Goal: Task Accomplishment & Management: Complete application form

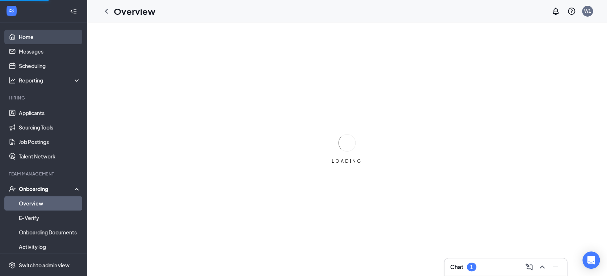
click at [28, 40] on link "Home" at bounding box center [50, 37] width 62 height 14
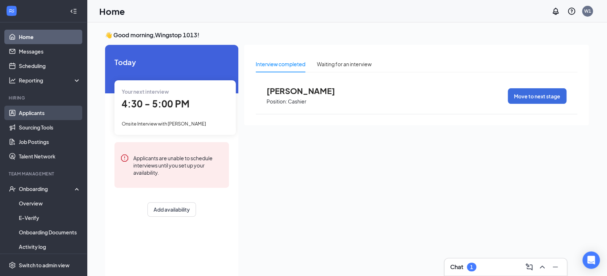
click at [37, 107] on link "Applicants" at bounding box center [50, 113] width 62 height 14
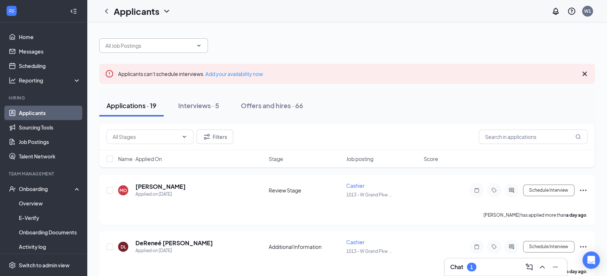
click at [199, 45] on icon "ChevronDown" at bounding box center [199, 46] width 6 height 6
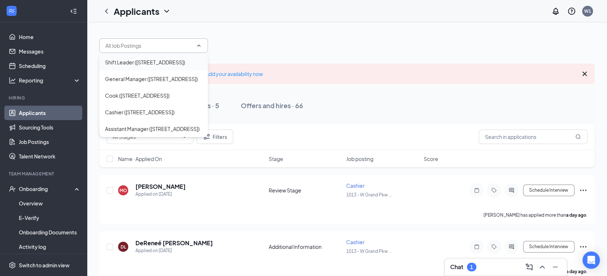
click at [182, 59] on div "Shift Leader (1013 - W Grand Pkwy - Richmond)" at bounding box center [145, 62] width 80 height 8
type input "Shift Leader (1013 - W Grand Pkwy - Richmond)"
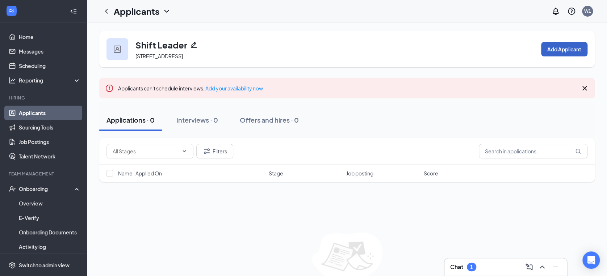
click at [562, 43] on button "Add Applicant" at bounding box center [564, 49] width 46 height 14
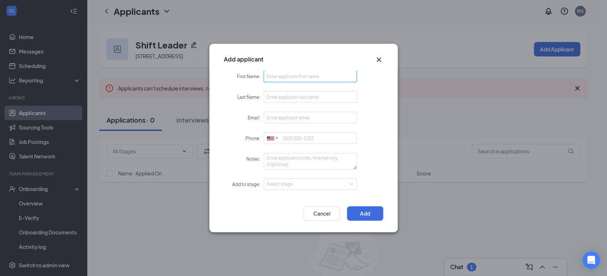
click at [320, 76] on input "First Name" at bounding box center [309, 77] width 93 height 12
click at [277, 97] on input "Last Name" at bounding box center [309, 97] width 93 height 12
click at [269, 76] on input "kevin" at bounding box center [309, 77] width 93 height 12
type input "[PERSON_NAME]"
click at [286, 93] on input "Last Name" at bounding box center [309, 97] width 93 height 12
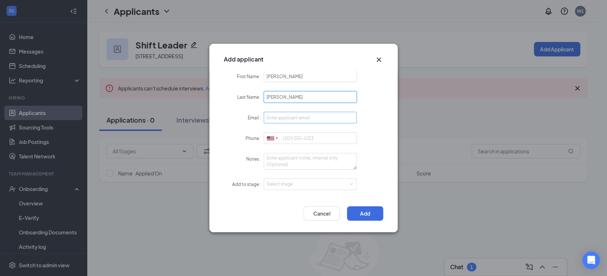
type input "Pereira"
click at [283, 116] on input "Email" at bounding box center [309, 118] width 93 height 12
type input "kevinomarpereira2008@gmail>com"
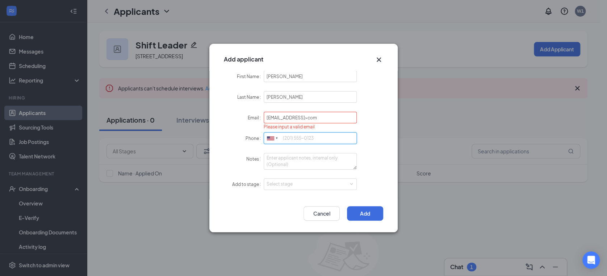
click at [291, 137] on input "Phone" at bounding box center [309, 138] width 93 height 12
click at [306, 184] on div "Select stage" at bounding box center [308, 184] width 84 height 7
type input "3466120009"
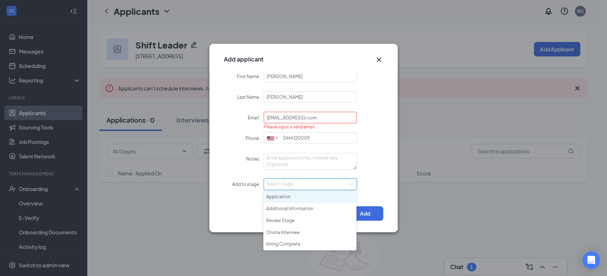
click at [312, 179] on div "Select stage" at bounding box center [309, 184] width 87 height 11
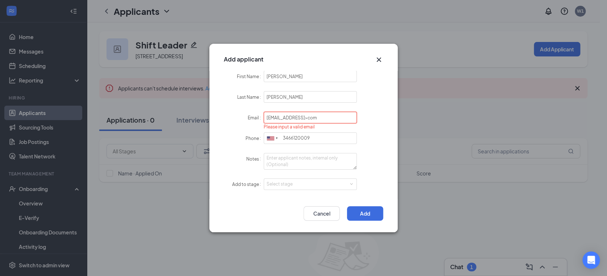
click at [333, 118] on input "kevinomarpereira2008@gmail>com" at bounding box center [309, 118] width 93 height 12
click at [280, 183] on div "Select stage" at bounding box center [308, 184] width 84 height 7
type input "kevinomarpereira2008@gmail.com"
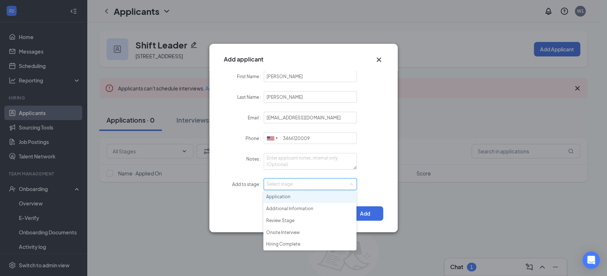
click at [280, 197] on li "Application" at bounding box center [309, 197] width 93 height 12
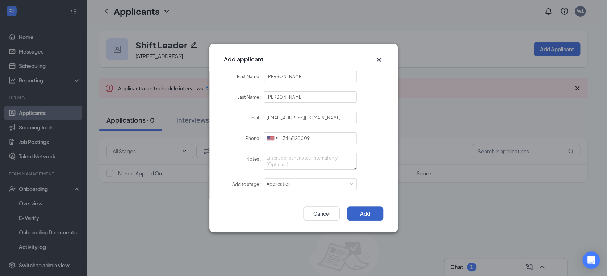
click at [363, 210] on button "Add" at bounding box center [365, 213] width 36 height 14
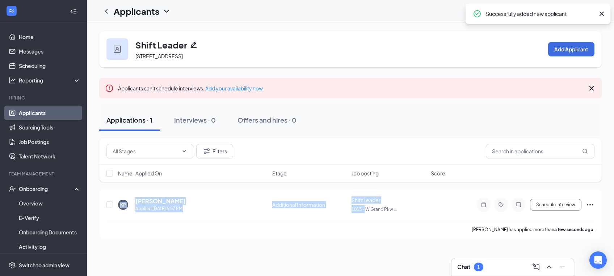
drag, startPoint x: 364, startPoint y: 210, endPoint x: 475, endPoint y: 181, distance: 114.3
click at [475, 181] on div "Filters Name · Applied On Stage Job posting Score KP Kevin Pereira Applied Toda…" at bounding box center [350, 188] width 502 height 100
click at [562, 205] on button "Schedule Interview" at bounding box center [555, 205] width 51 height 12
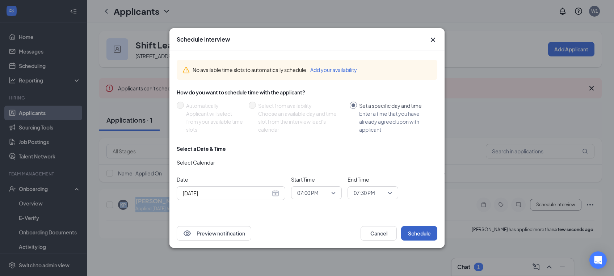
click at [432, 229] on button "Schedule" at bounding box center [419, 233] width 36 height 14
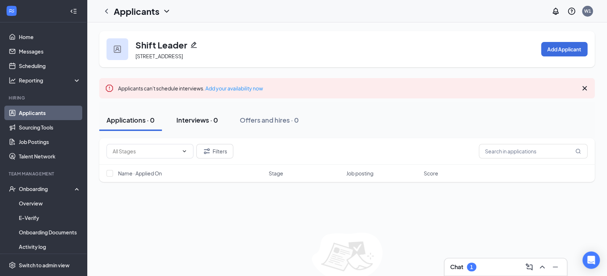
click at [194, 119] on div "Interviews · 0" at bounding box center [197, 119] width 42 height 9
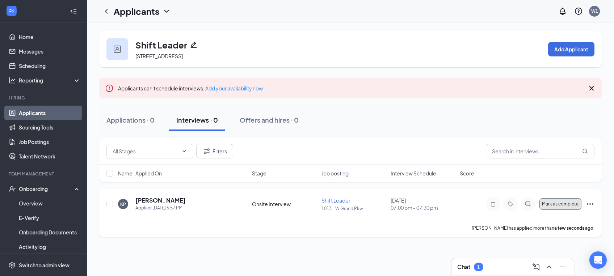
click at [565, 203] on span "Mark as complete" at bounding box center [560, 204] width 37 height 5
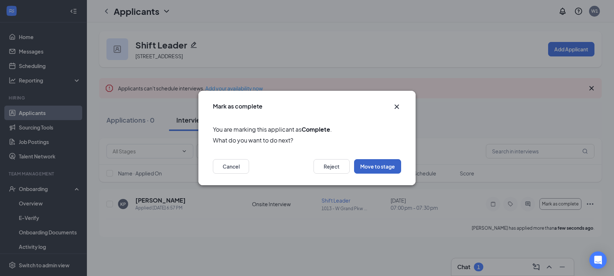
click at [377, 169] on button "Move to stage" at bounding box center [377, 166] width 47 height 14
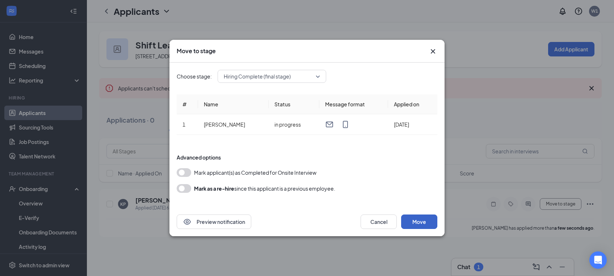
click at [413, 223] on button "Move" at bounding box center [419, 222] width 36 height 14
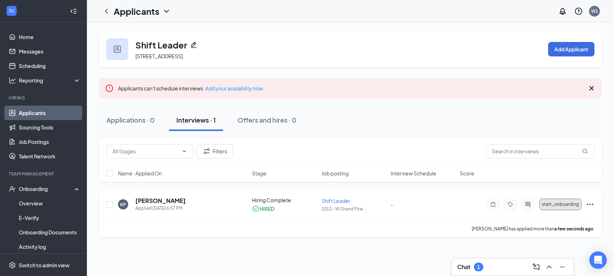
click at [553, 206] on span "start_onboarding" at bounding box center [560, 204] width 37 height 5
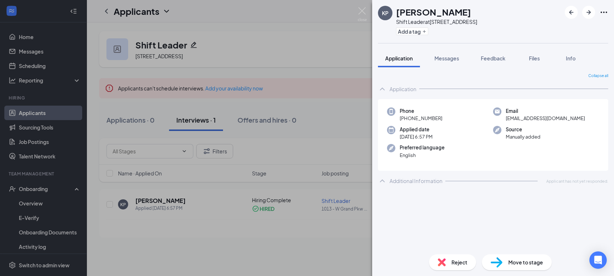
click at [533, 260] on span "Move to stage" at bounding box center [525, 262] width 35 height 8
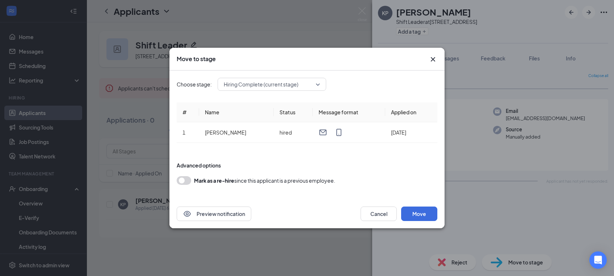
click at [433, 61] on icon "Cross" at bounding box center [433, 59] width 9 height 9
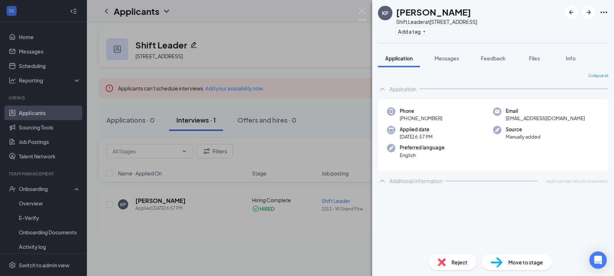
click at [43, 188] on div "KP Kevin Pereira Shift Leader at 1013 - W Grand Pkwy - Richmond Add a tag Appli…" at bounding box center [307, 138] width 614 height 276
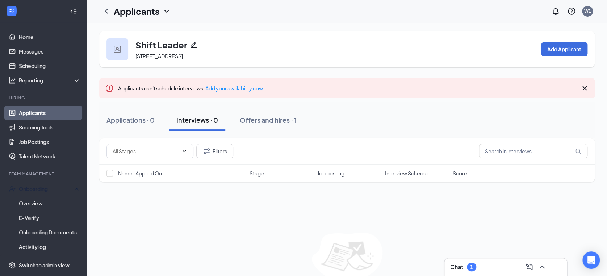
click at [43, 188] on div "Onboarding" at bounding box center [47, 188] width 56 height 7
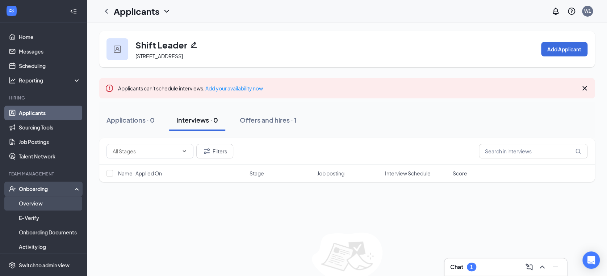
click at [33, 205] on link "Overview" at bounding box center [50, 203] width 62 height 14
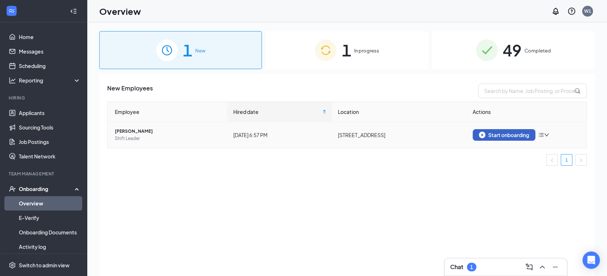
click at [496, 133] on div "Start onboarding" at bounding box center [503, 135] width 50 height 7
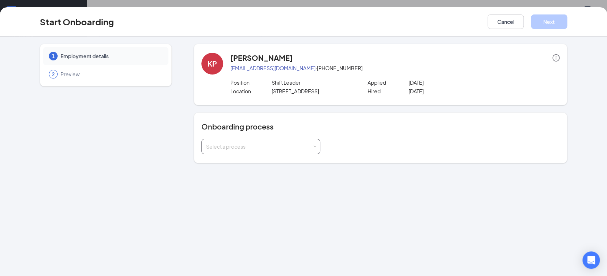
click at [312, 144] on div "Select a process" at bounding box center [260, 146] width 109 height 14
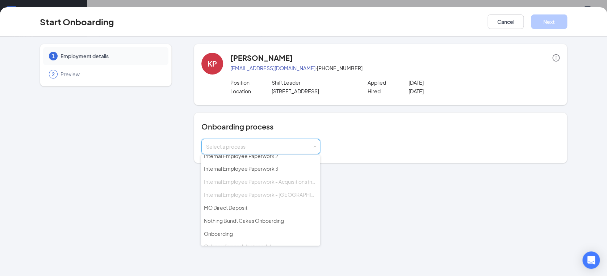
scroll to position [69, 0]
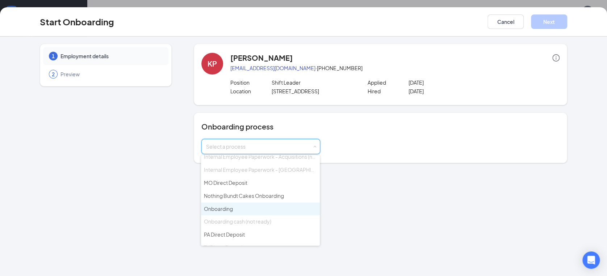
click at [258, 208] on li "Onboarding" at bounding box center [260, 209] width 119 height 13
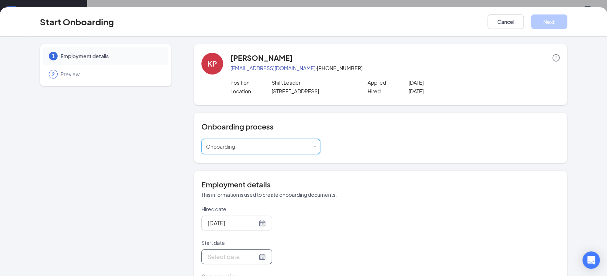
click at [250, 258] on div at bounding box center [236, 256] width 58 height 9
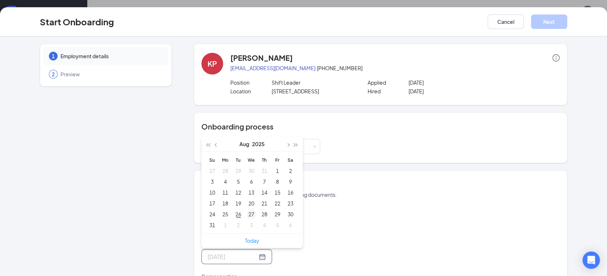
type input "Aug 27, 2025"
click at [248, 211] on div "27" at bounding box center [251, 214] width 9 height 9
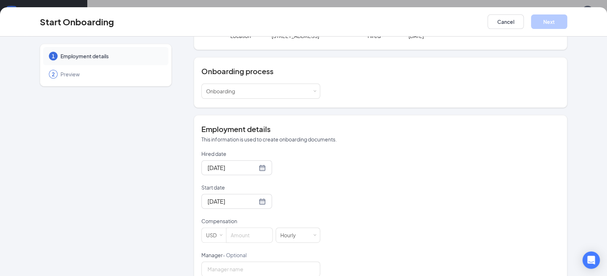
scroll to position [83, 0]
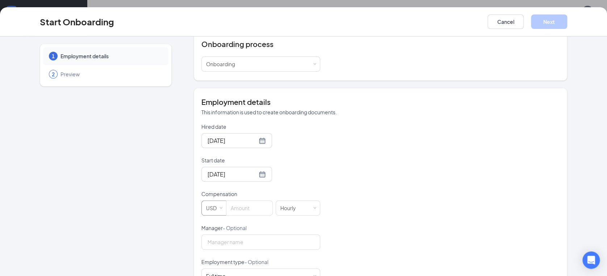
click at [219, 207] on span at bounding box center [220, 208] width 3 height 3
click at [229, 211] on input at bounding box center [249, 208] width 46 height 14
type input "10"
click at [258, 240] on input "Manager - Optional" at bounding box center [260, 242] width 119 height 15
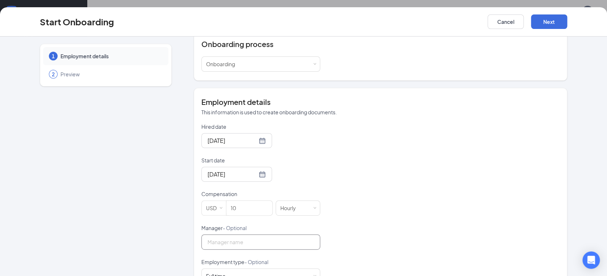
type input "ELINETH URRIBARRI"
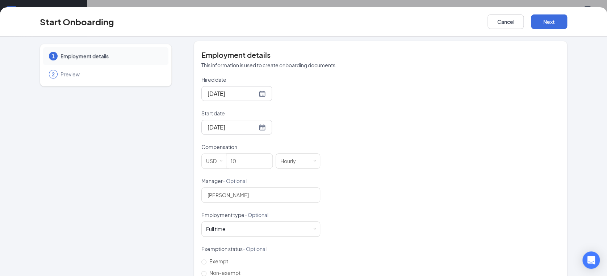
scroll to position [148, 0]
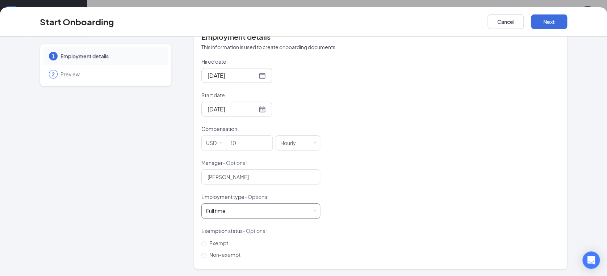
click at [313, 211] on span at bounding box center [314, 211] width 3 height 3
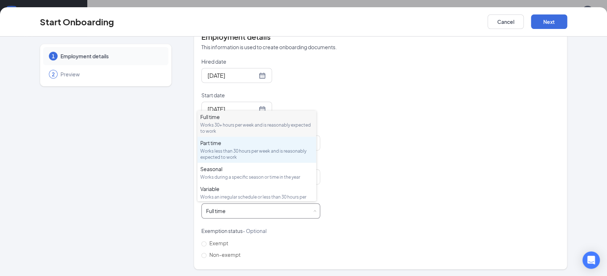
click at [276, 146] on div "Part time" at bounding box center [256, 142] width 113 height 7
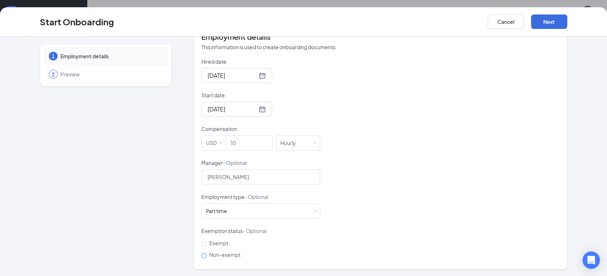
click at [202, 254] on input "Non-exempt" at bounding box center [203, 255] width 5 height 5
radio input "true"
click at [551, 24] on button "Next" at bounding box center [549, 21] width 36 height 14
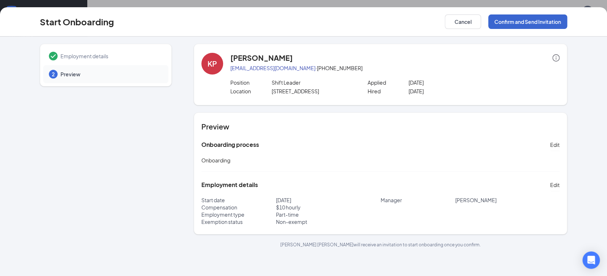
scroll to position [0, 0]
click at [551, 24] on button "Confirm and Send Invitation" at bounding box center [527, 21] width 79 height 14
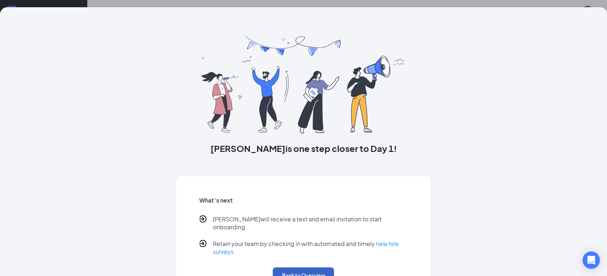
click at [316, 269] on button "Back to Overview" at bounding box center [303, 275] width 61 height 16
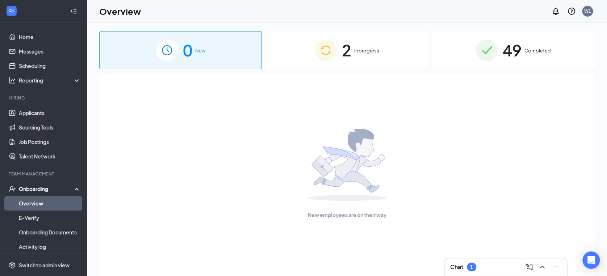
click at [366, 46] on div "2 In progress" at bounding box center [346, 50] width 163 height 38
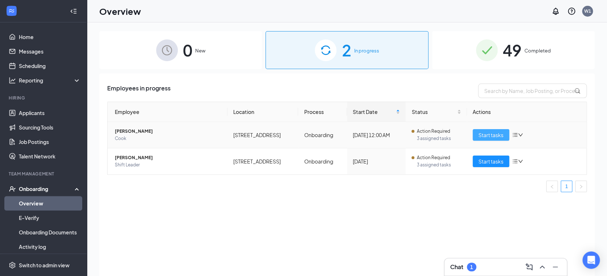
click at [492, 135] on span "Start tasks" at bounding box center [490, 135] width 25 height 8
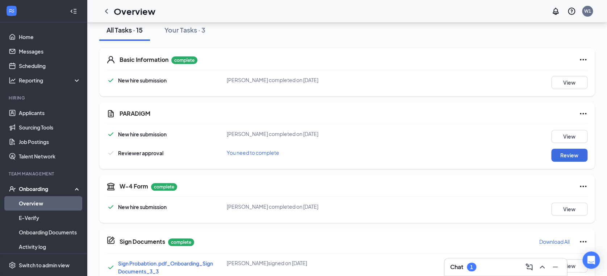
scroll to position [90, 0]
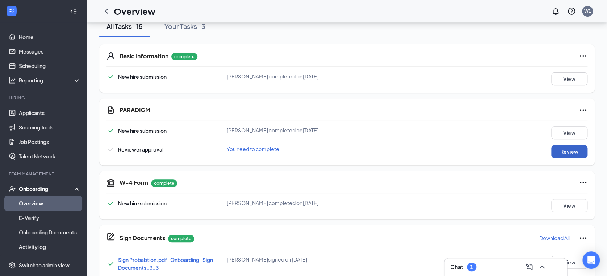
click at [569, 154] on button "Review" at bounding box center [569, 151] width 36 height 13
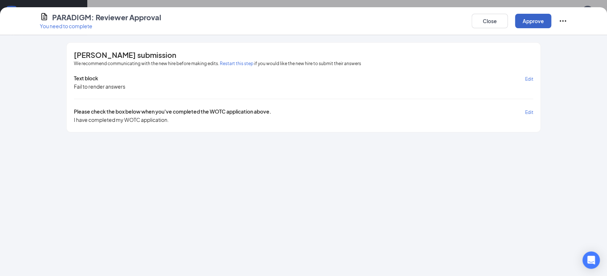
click at [539, 21] on button "Approve" at bounding box center [533, 21] width 36 height 14
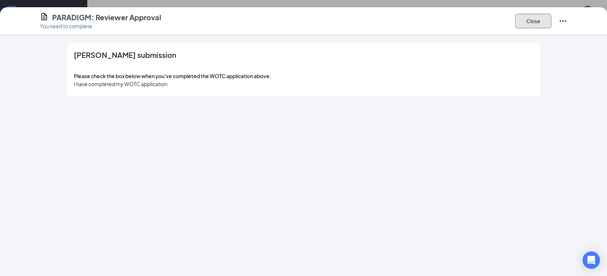
click at [539, 21] on button "Close" at bounding box center [533, 21] width 36 height 14
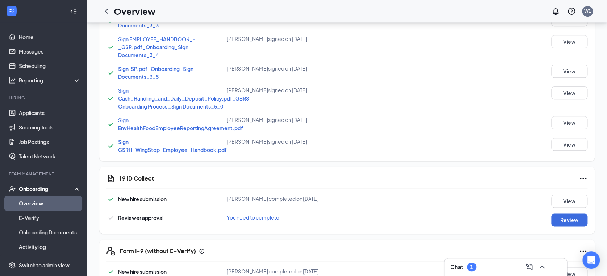
scroll to position [358, 0]
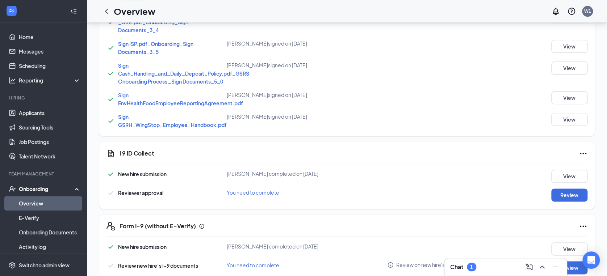
click at [567, 202] on div "I 9 ID Collect New hire submission Manuel E Ortiz completed on Aug 25, 2025 Vie…" at bounding box center [346, 175] width 495 height 67
click at [567, 197] on button "Review" at bounding box center [569, 195] width 36 height 13
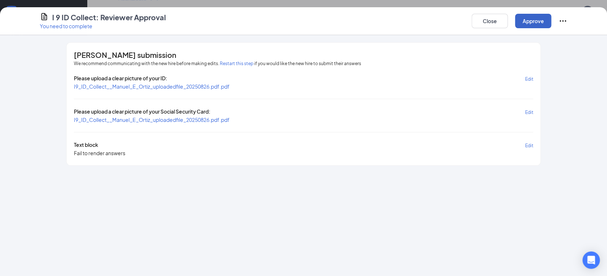
click at [530, 19] on button "Approve" at bounding box center [533, 21] width 36 height 14
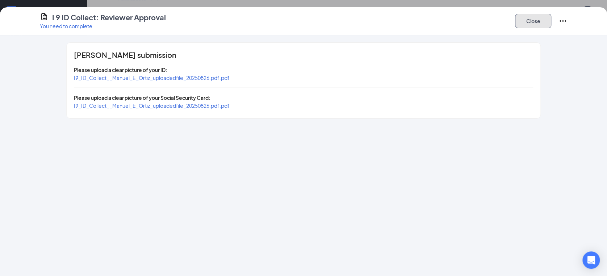
click at [534, 22] on button "Close" at bounding box center [533, 21] width 36 height 14
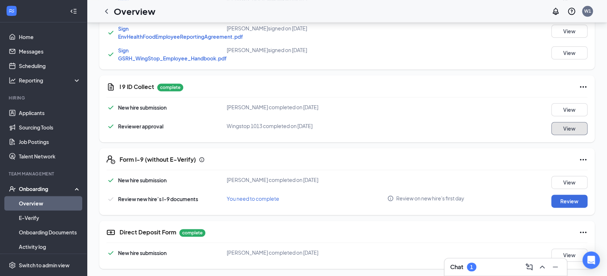
scroll to position [426, 0]
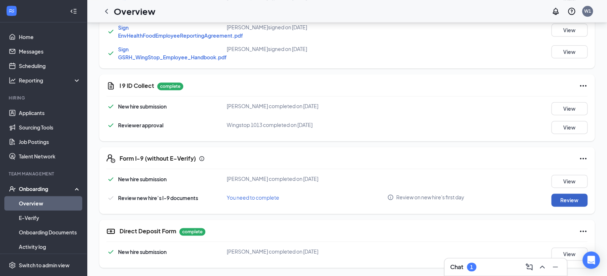
click at [567, 200] on button "Review" at bounding box center [569, 200] width 36 height 13
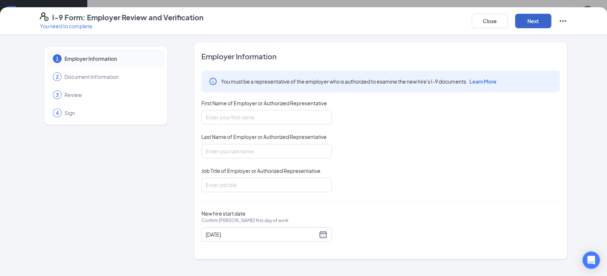
click at [536, 24] on button "Next" at bounding box center [533, 21] width 36 height 14
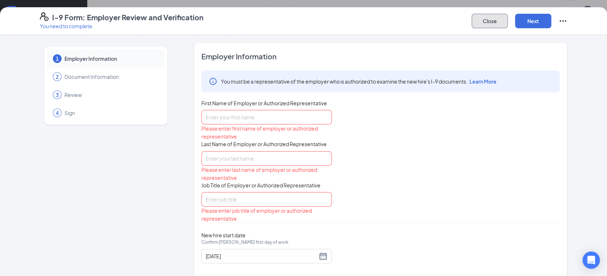
click at [489, 18] on button "Close" at bounding box center [489, 21] width 36 height 14
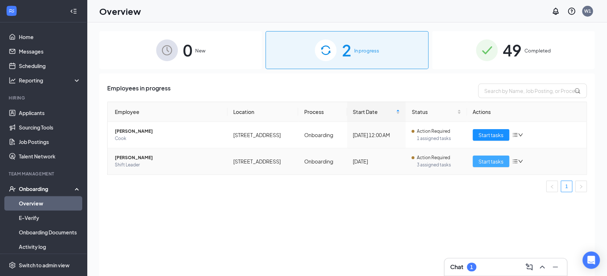
click at [489, 164] on span "Start tasks" at bounding box center [490, 161] width 25 height 8
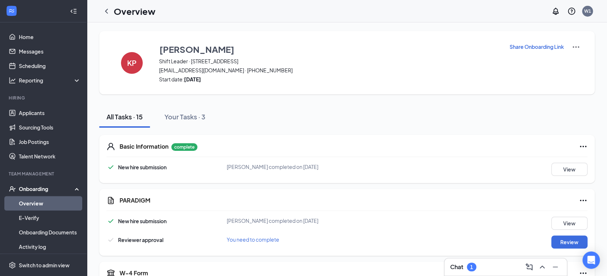
click at [570, 66] on div "Share Onboarding Link" at bounding box center [544, 63] width 71 height 40
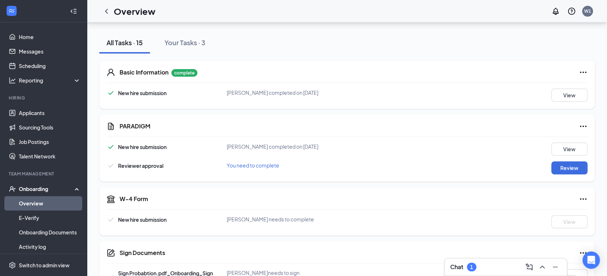
scroll to position [93, 0]
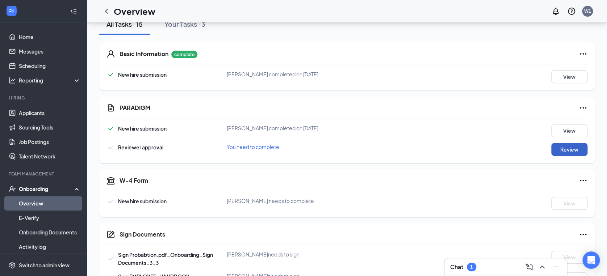
click at [557, 149] on button "Review" at bounding box center [569, 149] width 36 height 13
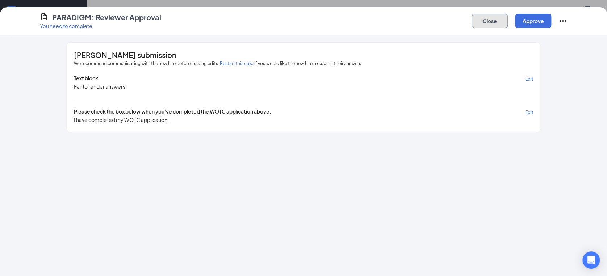
click at [498, 21] on button "Close" at bounding box center [489, 21] width 36 height 14
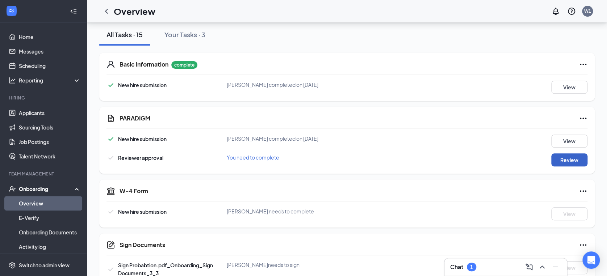
scroll to position [84, 0]
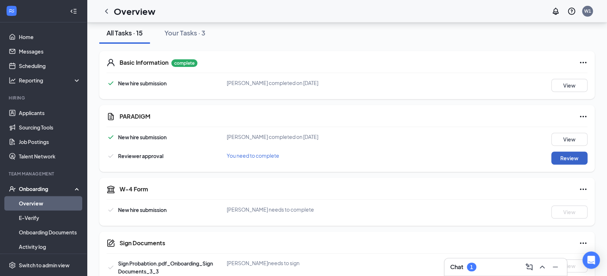
click at [579, 159] on button "Review" at bounding box center [569, 158] width 36 height 13
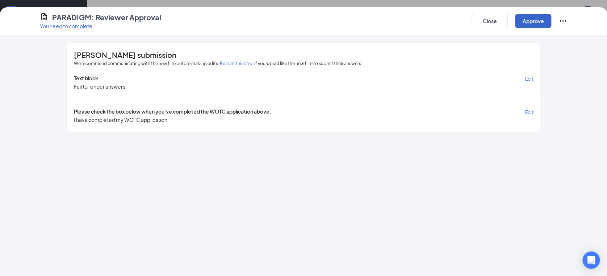
click at [539, 16] on button "Approve" at bounding box center [533, 21] width 36 height 14
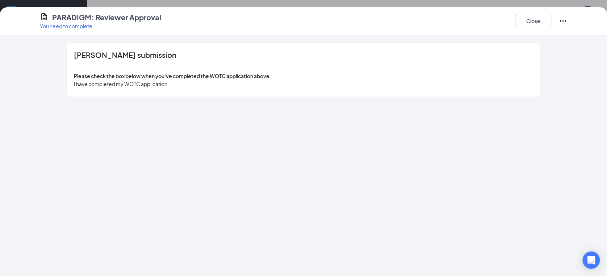
click at [560, 22] on icon "Ellipses" at bounding box center [562, 21] width 9 height 9
click at [530, 18] on button "Close" at bounding box center [533, 21] width 36 height 14
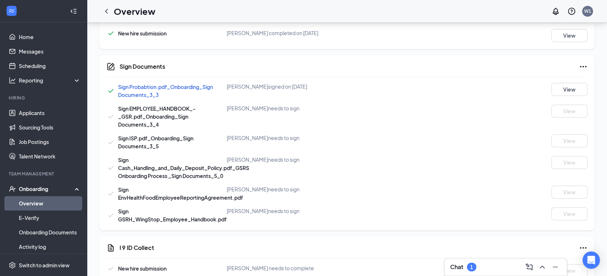
scroll to position [265, 0]
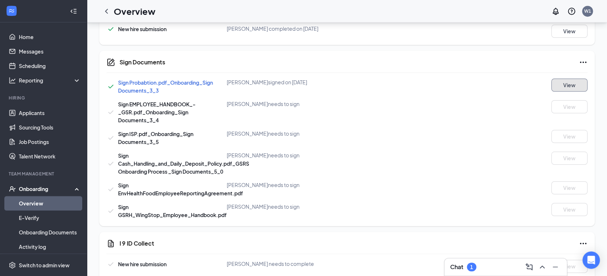
click at [573, 83] on button "View" at bounding box center [569, 85] width 36 height 13
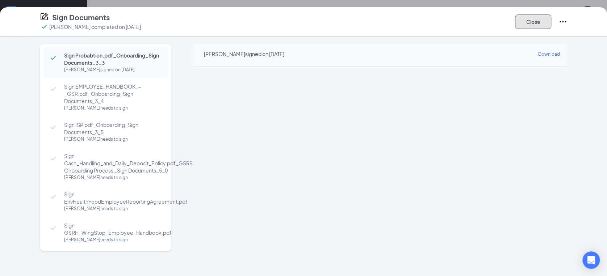
click at [540, 18] on button "Close" at bounding box center [533, 21] width 36 height 14
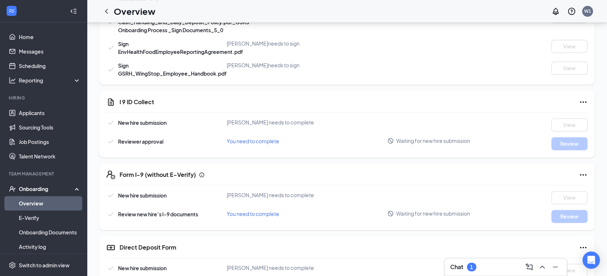
scroll to position [423, 0]
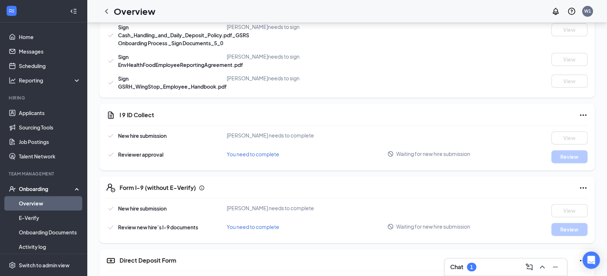
scroll to position [423, 0]
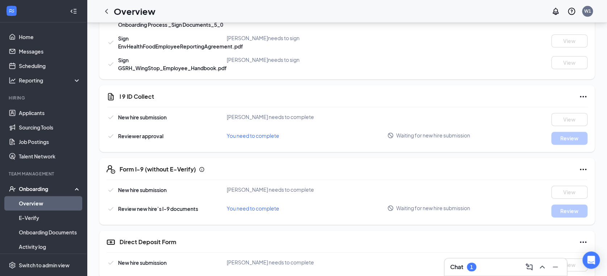
scroll to position [423, 0]
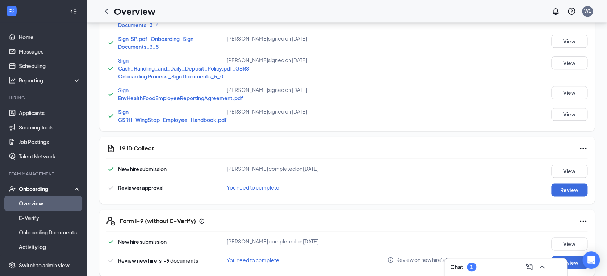
scroll to position [364, 0]
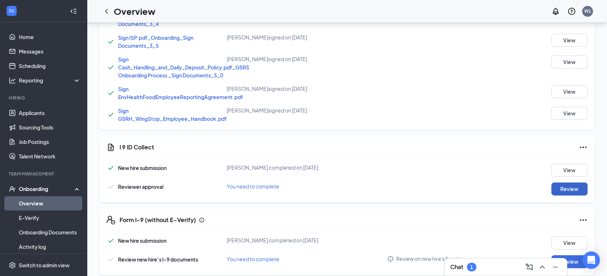
click at [562, 191] on button "Review" at bounding box center [569, 188] width 36 height 13
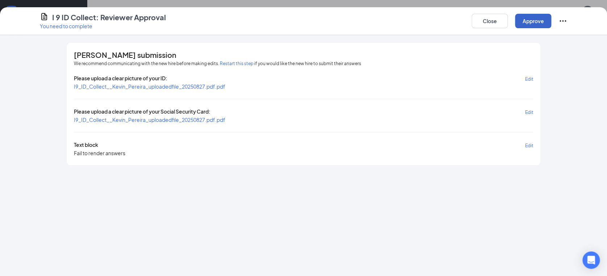
click at [530, 26] on button "Approve" at bounding box center [533, 21] width 36 height 14
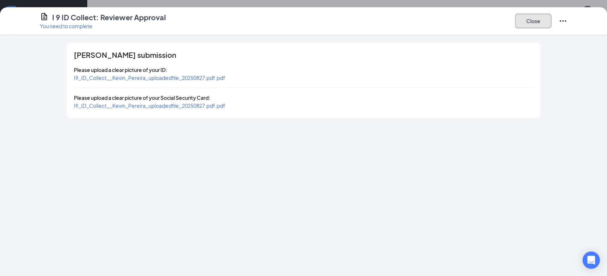
click at [541, 22] on button "Close" at bounding box center [533, 21] width 36 height 14
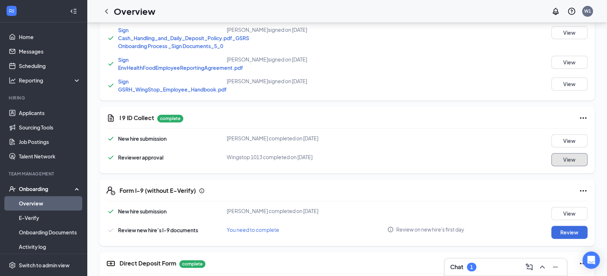
scroll to position [426, 0]
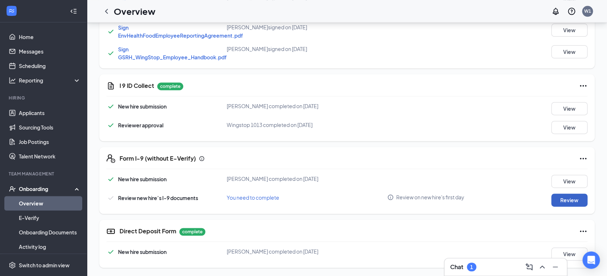
click at [565, 201] on button "Review" at bounding box center [569, 200] width 36 height 13
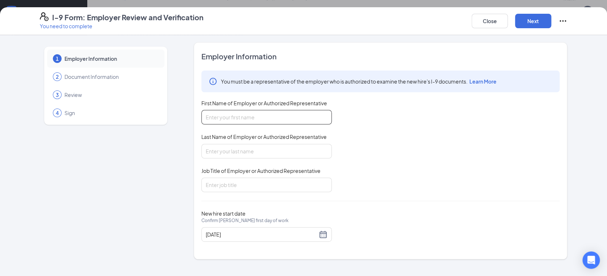
click at [277, 120] on input "First Name of Employer or Authorized Representative" at bounding box center [266, 117] width 130 height 14
click at [378, 120] on div "You must be a representative of the employer who is authorized to examine the n…" at bounding box center [380, 132] width 358 height 122
click at [488, 26] on button "Close" at bounding box center [489, 21] width 36 height 14
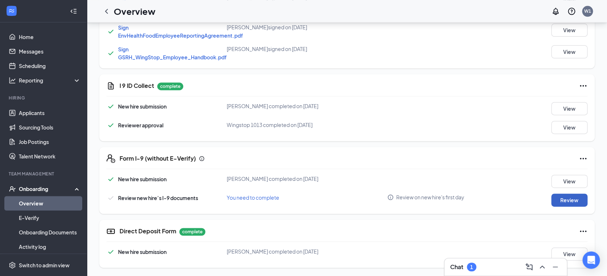
click at [558, 199] on button "Review" at bounding box center [569, 200] width 36 height 13
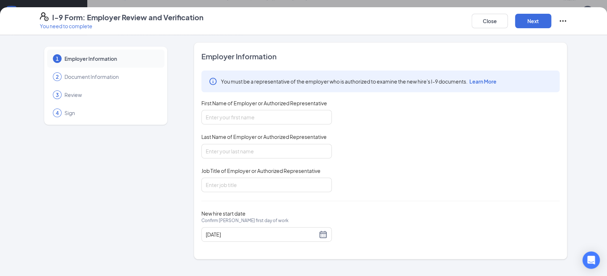
click at [124, 74] on span "Document Information" at bounding box center [110, 76] width 93 height 7
click at [241, 110] on input "First Name of Employer or Authorized Representative" at bounding box center [266, 117] width 130 height 14
type input "[PERSON_NAME]"
click at [489, 28] on button "Close" at bounding box center [489, 21] width 36 height 14
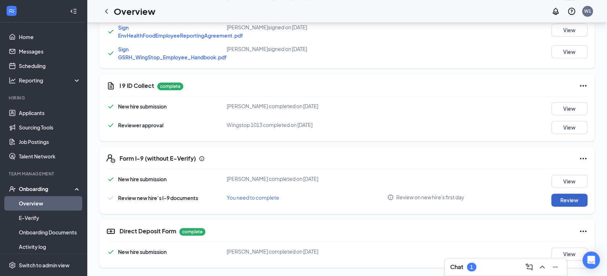
click at [567, 202] on button "Review" at bounding box center [569, 200] width 36 height 13
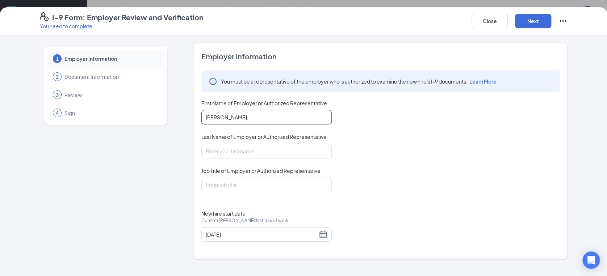
click at [269, 114] on input "[PERSON_NAME]" at bounding box center [266, 117] width 130 height 14
type input "K"
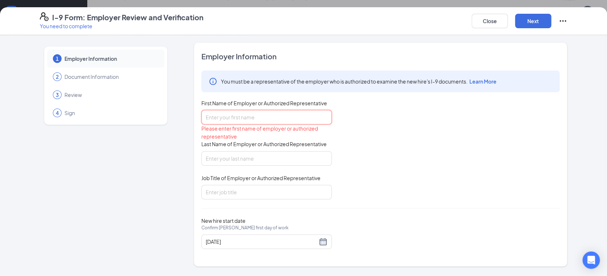
type input "D"
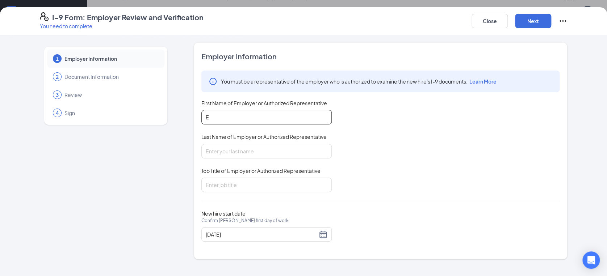
type input "Elineth"
click at [244, 157] on input "Last Name of Employer or Authorized Representative" at bounding box center [266, 151] width 130 height 14
type input "Urribarri"
click at [229, 182] on input "Job Title of Employer or Authorized Representative" at bounding box center [266, 185] width 130 height 14
type input "manager"
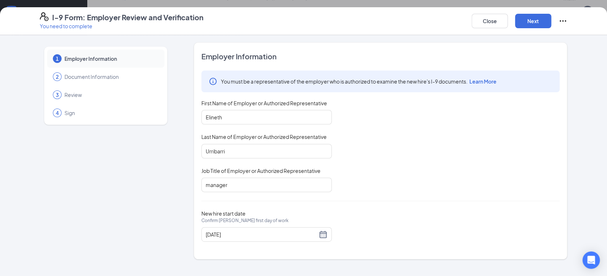
click at [337, 210] on div "New hire start date Confirm [PERSON_NAME] first day of work [DATE]" at bounding box center [380, 225] width 358 height 31
click at [523, 22] on button "Next" at bounding box center [533, 21] width 36 height 14
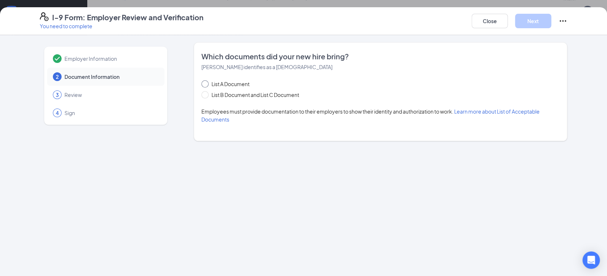
click at [206, 84] on span at bounding box center [204, 83] width 7 height 7
click at [206, 84] on input "List A Document" at bounding box center [203, 82] width 5 height 5
radio input "true"
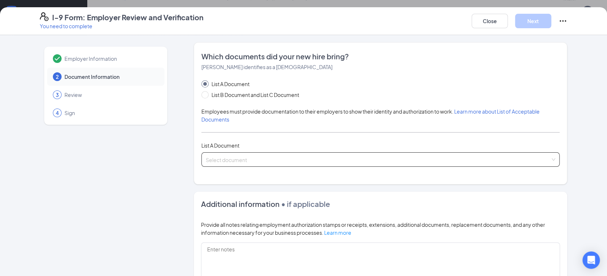
click at [552, 159] on div "Select document" at bounding box center [380, 159] width 358 height 14
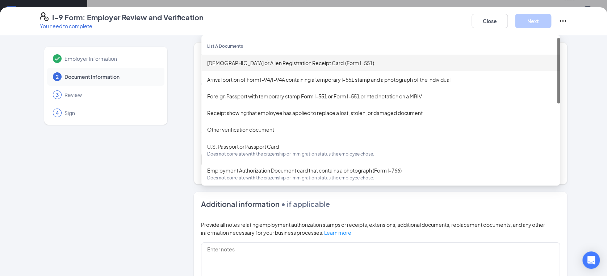
click at [313, 61] on div "[DEMOGRAPHIC_DATA] or Alien Registration Receipt Card (Form I-551)" at bounding box center [380, 63] width 347 height 8
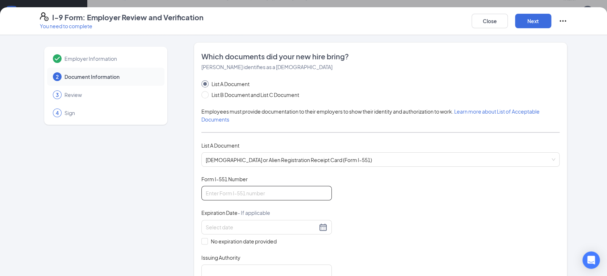
click at [223, 195] on input "Form I-551 Number" at bounding box center [266, 193] width 130 height 14
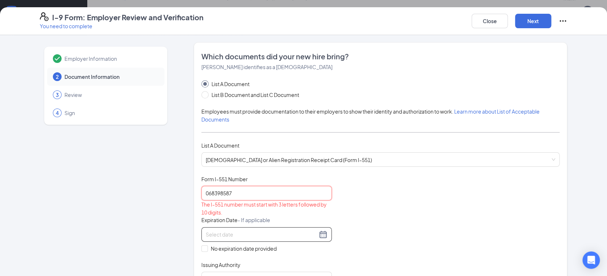
type input "068398587"
click at [316, 237] on div at bounding box center [267, 234] width 122 height 9
type input "[DATE]"
click at [253, 199] on input "068398587" at bounding box center [266, 193] width 130 height 14
type input "0"
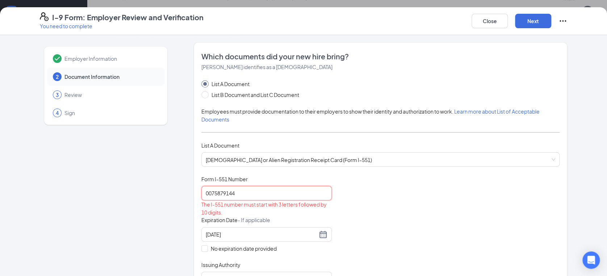
type input "0075879144"
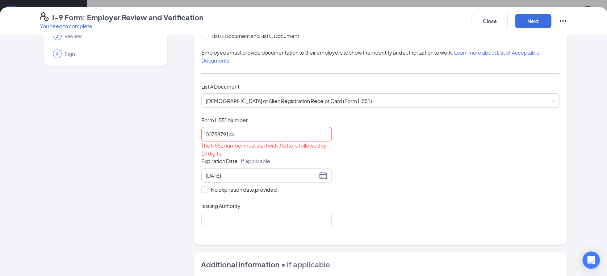
scroll to position [70, 0]
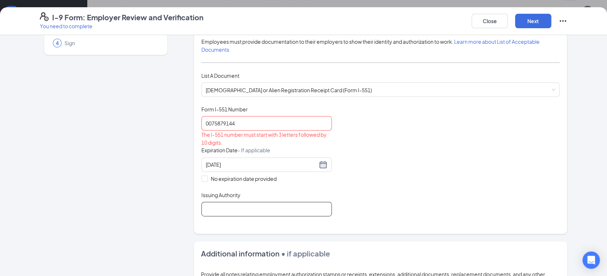
click at [292, 210] on input "Issuing Authority" at bounding box center [266, 209] width 130 height 14
type input "USCIS"
click at [246, 124] on input "0075879144" at bounding box center [266, 123] width 130 height 14
click at [528, 21] on button "Next" at bounding box center [533, 21] width 36 height 14
click at [201, 123] on input "0075879144" at bounding box center [266, 123] width 130 height 14
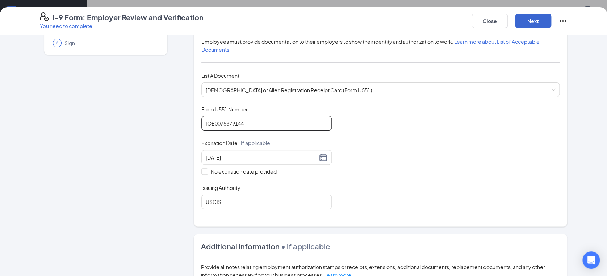
type input "IOE0075879144"
click at [533, 17] on button "Next" at bounding box center [533, 21] width 36 height 14
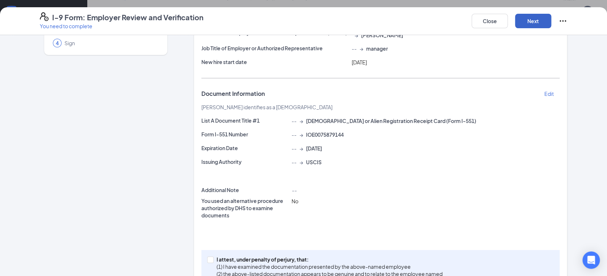
click at [533, 17] on button "Next" at bounding box center [533, 21] width 36 height 14
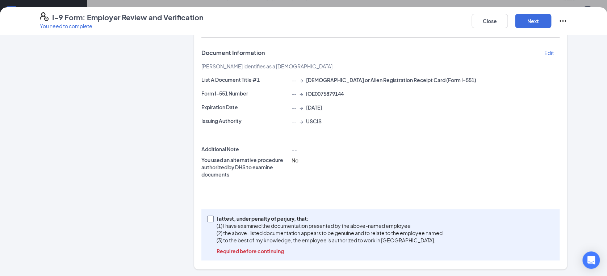
click at [207, 220] on input "I attest, under penalty of [PERSON_NAME], that: (1) I have examined the documen…" at bounding box center [209, 218] width 5 height 5
checkbox input "true"
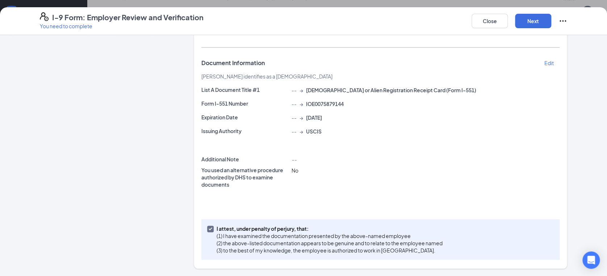
scroll to position [100, 0]
click at [537, 24] on button "Next" at bounding box center [533, 21] width 36 height 14
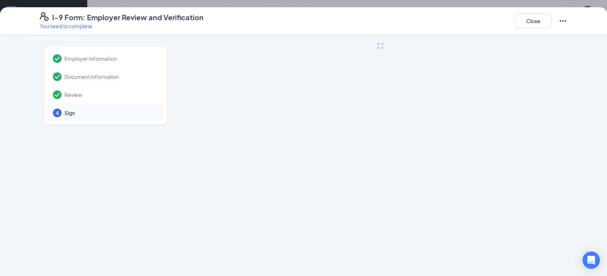
scroll to position [0, 0]
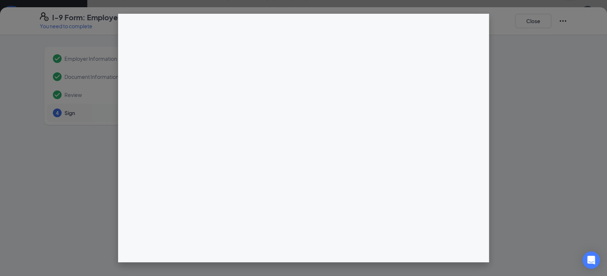
click at [537, 24] on div at bounding box center [303, 138] width 607 height 276
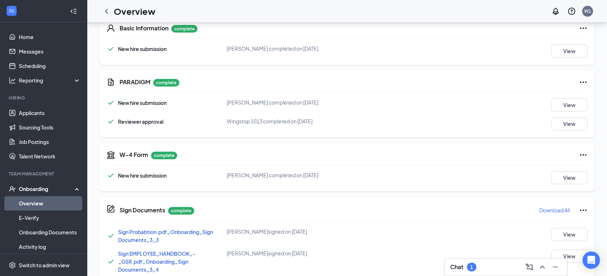
scroll to position [426, 0]
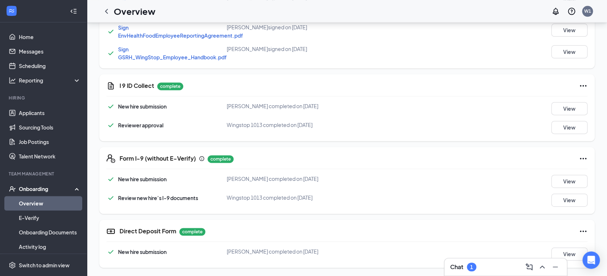
click at [505, 266] on div "Chat 1" at bounding box center [505, 267] width 111 height 12
